Goal: Information Seeking & Learning: Learn about a topic

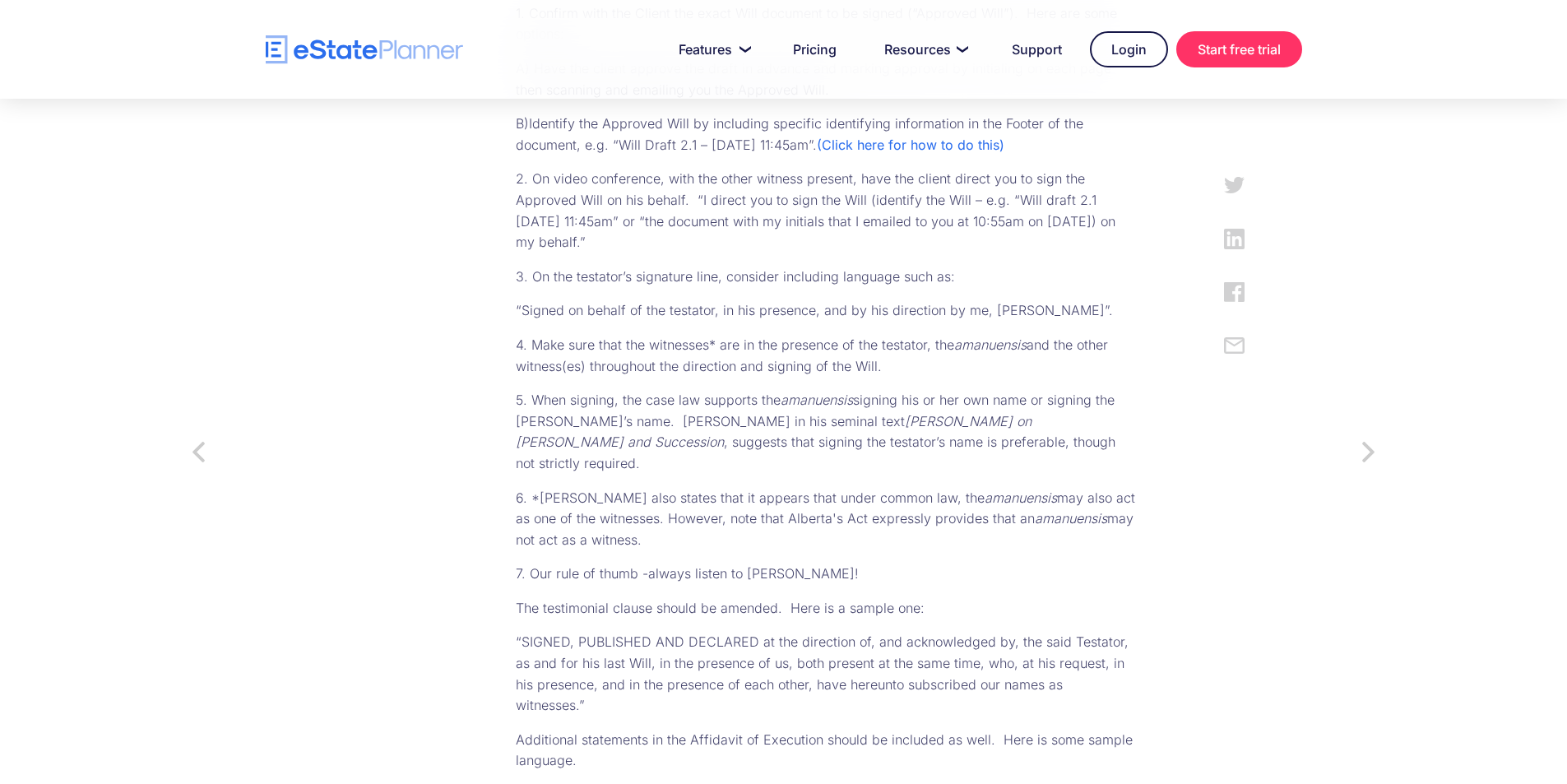
scroll to position [1152, 0]
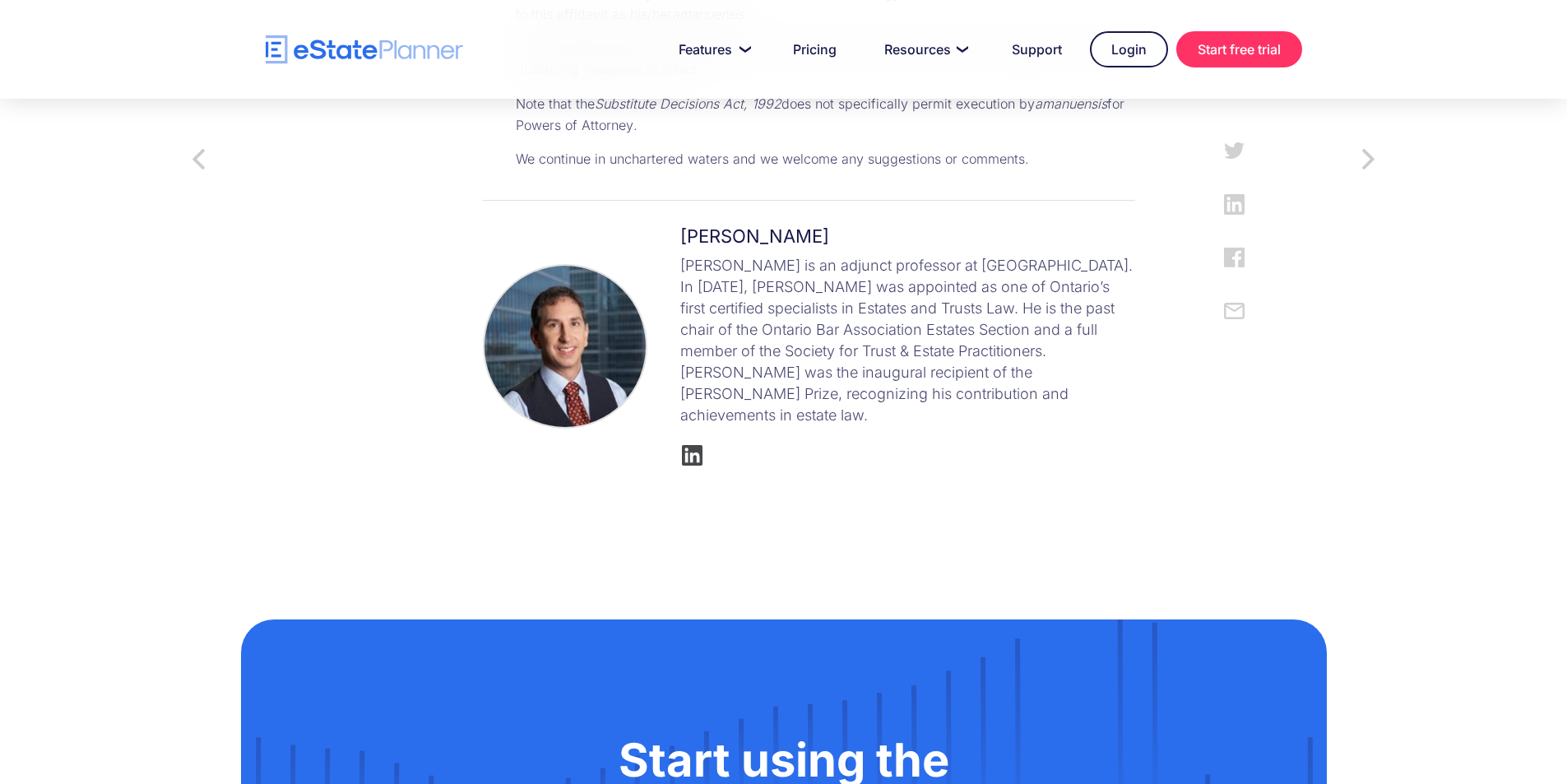
scroll to position [2220, 0]
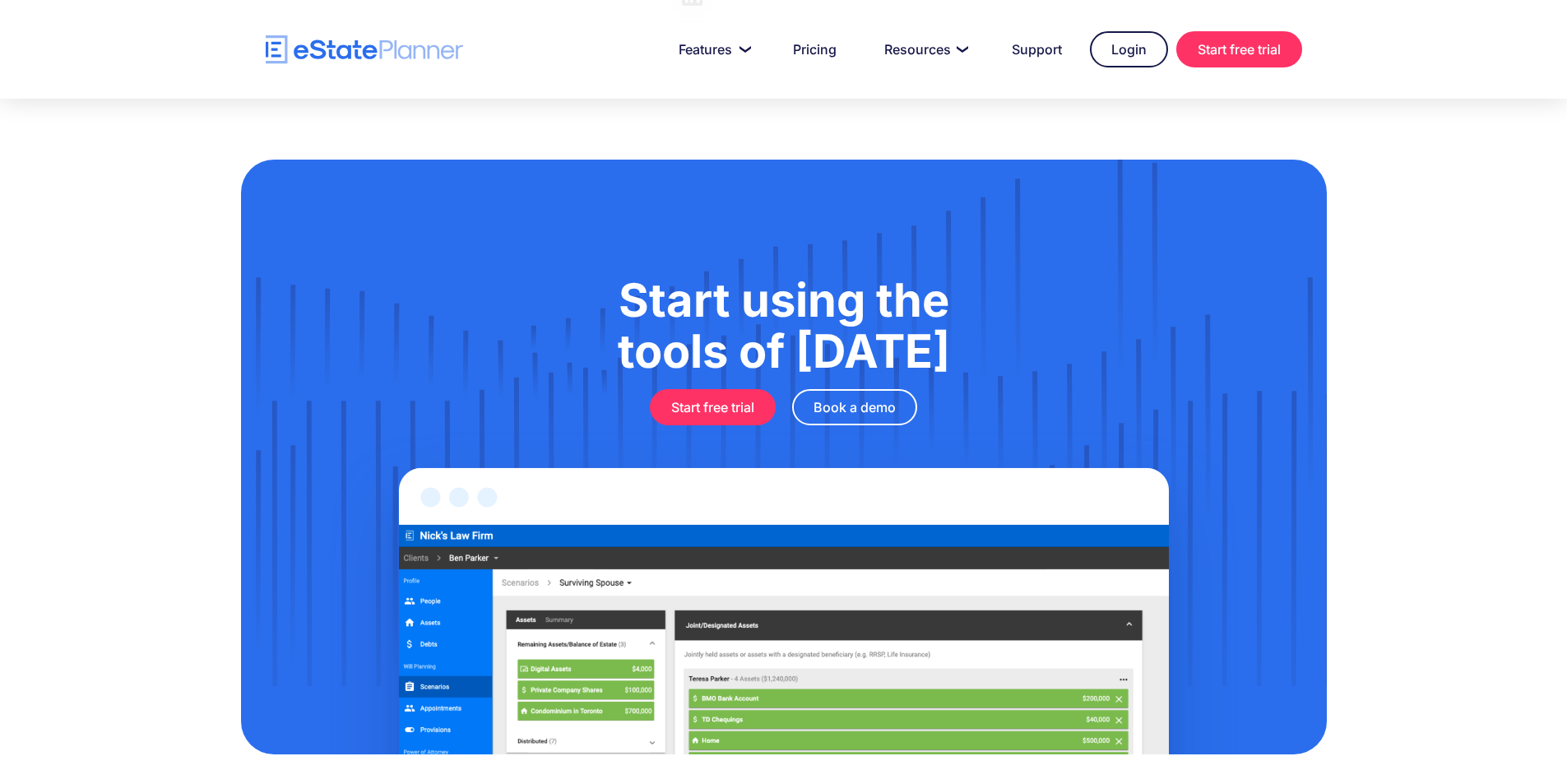
scroll to position [2269, 0]
